Goal: Task Accomplishment & Management: Complete application form

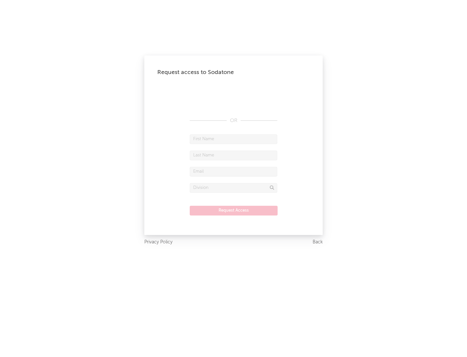
click at [234, 139] on input "text" at bounding box center [234, 139] width 88 height 10
type input "[PERSON_NAME]"
click at [234, 155] on input "text" at bounding box center [234, 156] width 88 height 10
type input "[PERSON_NAME]"
click at [234, 171] on input "text" at bounding box center [234, 172] width 88 height 10
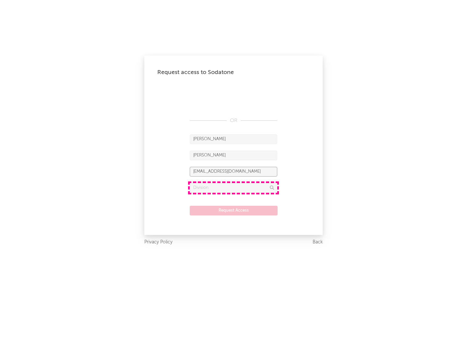
type input "[EMAIL_ADDRESS][DOMAIN_NAME]"
click at [234, 188] on input "text" at bounding box center [234, 188] width 88 height 10
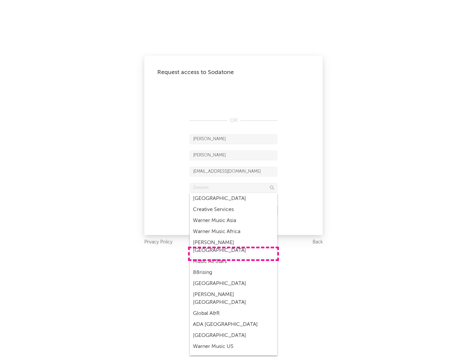
click at [234, 256] on div "Music All Stars" at bounding box center [234, 261] width 88 height 11
type input "Music All Stars"
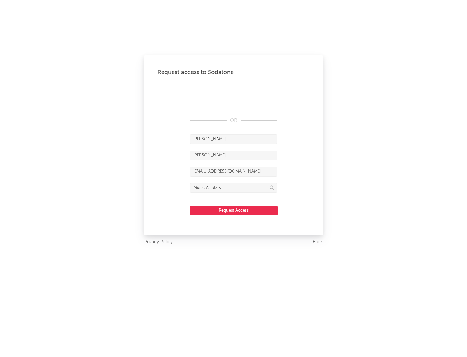
click at [234, 210] on button "Request Access" at bounding box center [234, 211] width 88 height 10
